Goal: Task Accomplishment & Management: Manage account settings

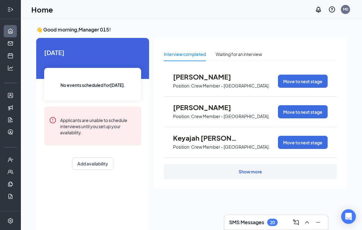
click at [8, 8] on icon "Expand" at bounding box center [9, 9] width 2 height 4
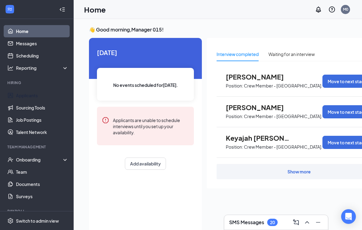
click at [48, 96] on link "Applicants" at bounding box center [42, 95] width 52 height 12
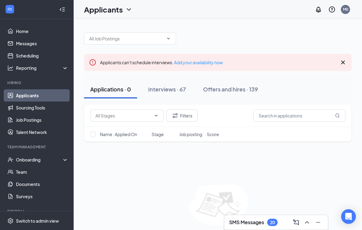
click at [168, 93] on button "Interviews · 67" at bounding box center [167, 89] width 50 height 18
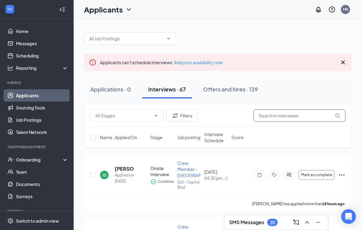
click at [292, 119] on input "text" at bounding box center [299, 116] width 92 height 12
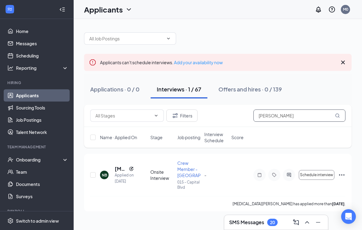
type input "[PERSON_NAME]"
click at [119, 170] on h5 "[MEDICAL_DATA][PERSON_NAME]" at bounding box center [121, 169] width 12 height 7
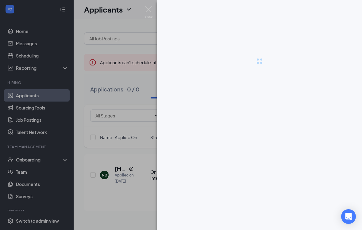
click at [119, 172] on div at bounding box center [181, 115] width 362 height 230
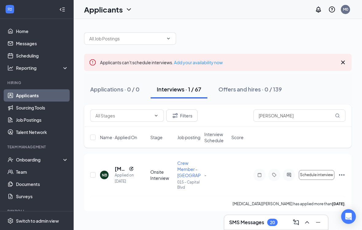
click at [120, 172] on h5 "[MEDICAL_DATA][PERSON_NAME]" at bounding box center [121, 169] width 12 height 7
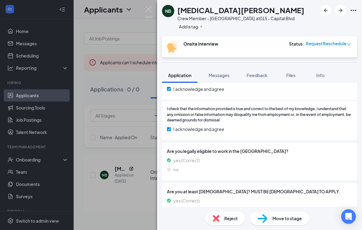
scroll to position [921, 0]
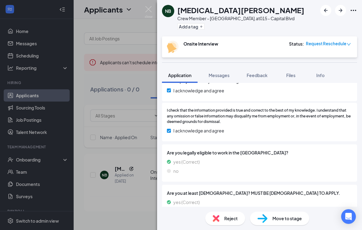
click at [292, 76] on span "Files" at bounding box center [290, 76] width 9 height 6
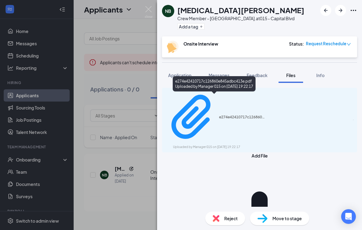
click at [237, 145] on div "Uploaded by Manager 015 on [DATE] 19:22:17" at bounding box center [219, 147] width 92 height 5
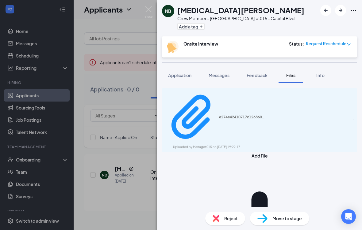
click at [120, 186] on div "NB [MEDICAL_DATA][PERSON_NAME] Crew Member - [GEOGRAPHIC_DATA]. at 015 - Capita…" at bounding box center [181, 115] width 362 height 230
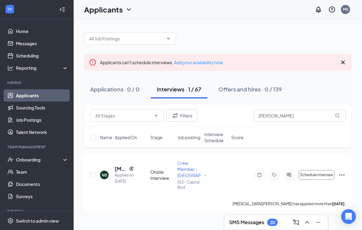
click at [334, 178] on button "Schedule interview" at bounding box center [316, 175] width 36 height 10
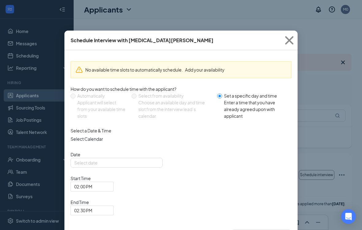
type input "[DATE]"
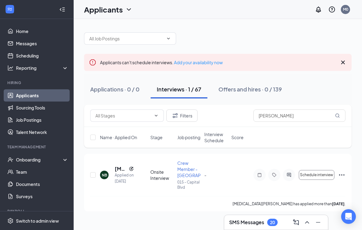
click at [116, 172] on h5 "[MEDICAL_DATA][PERSON_NAME]" at bounding box center [121, 169] width 12 height 7
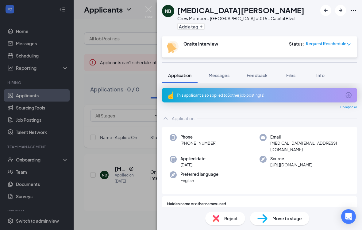
click at [267, 216] on img at bounding box center [262, 218] width 10 height 9
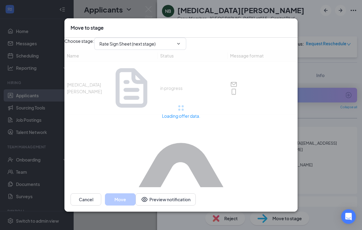
type input "Rate Sign Sheet (next stage)"
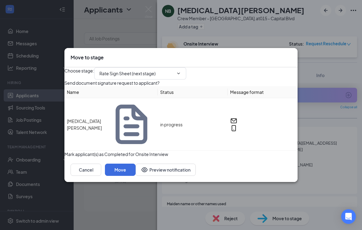
click at [135, 171] on button "Move" at bounding box center [120, 170] width 31 height 12
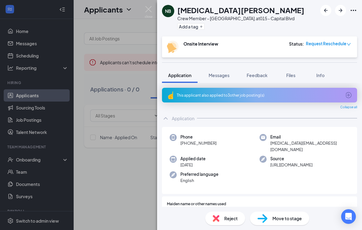
click at [134, 177] on div "NB [MEDICAL_DATA][PERSON_NAME] Crew Member - [GEOGRAPHIC_DATA]. at [GEOGRAPHIC_…" at bounding box center [181, 115] width 362 height 230
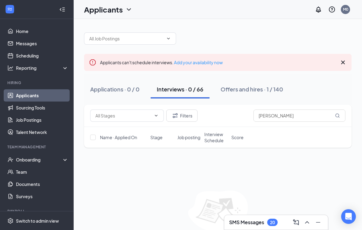
click at [258, 94] on button "Offers and hires · 1 / 140" at bounding box center [251, 89] width 75 height 18
